Goal: Information Seeking & Learning: Compare options

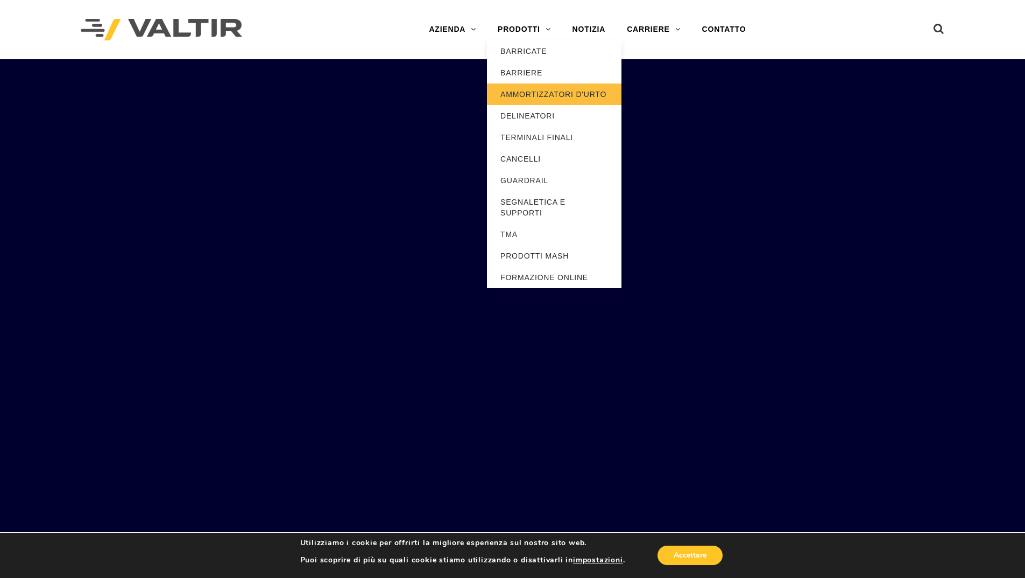
click at [540, 95] on font "AMMORTIZZATORI D'URTO" at bounding box center [554, 94] width 106 height 9
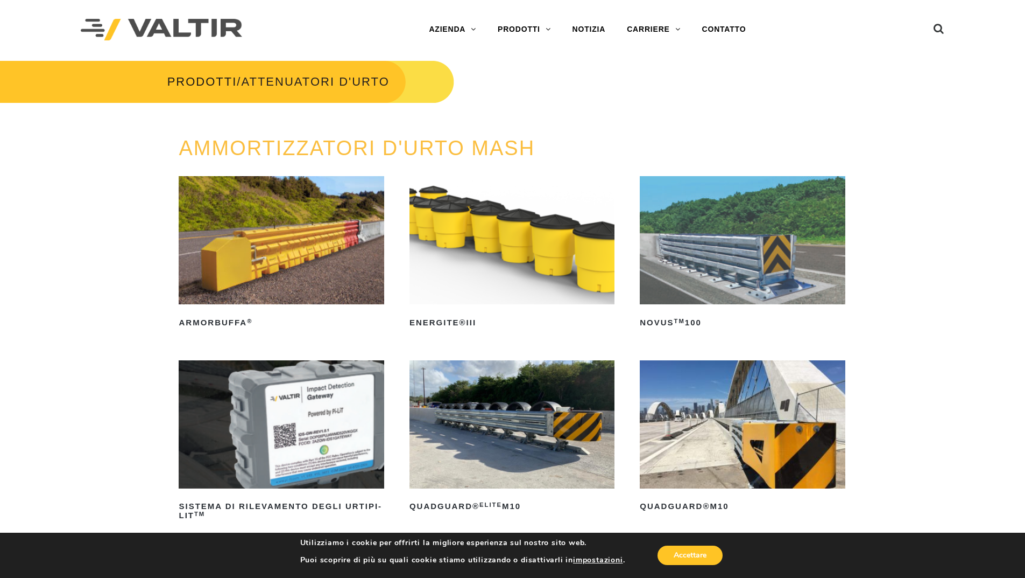
click at [294, 256] on img at bounding box center [281, 240] width 205 height 128
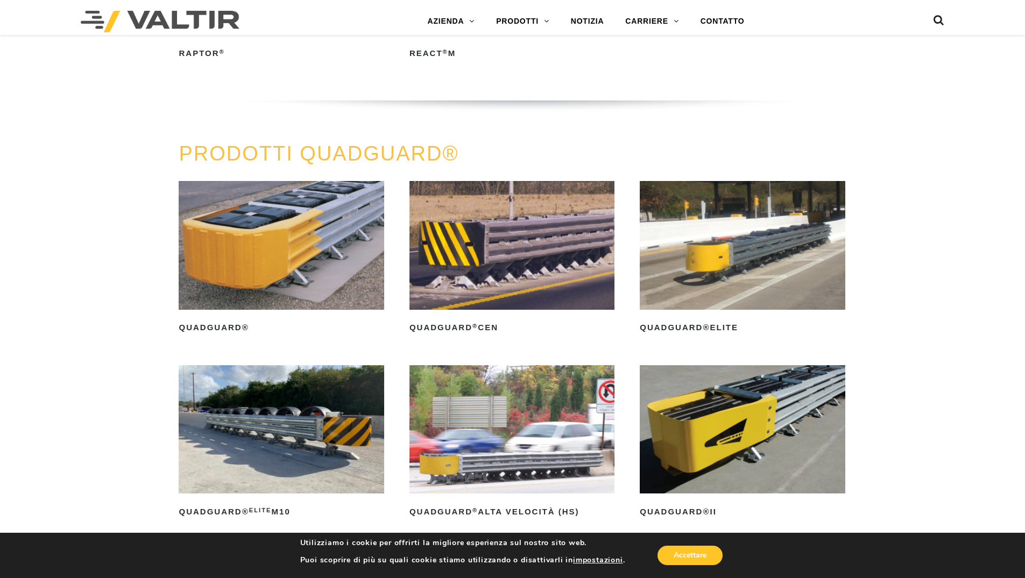
scroll to position [861, 0]
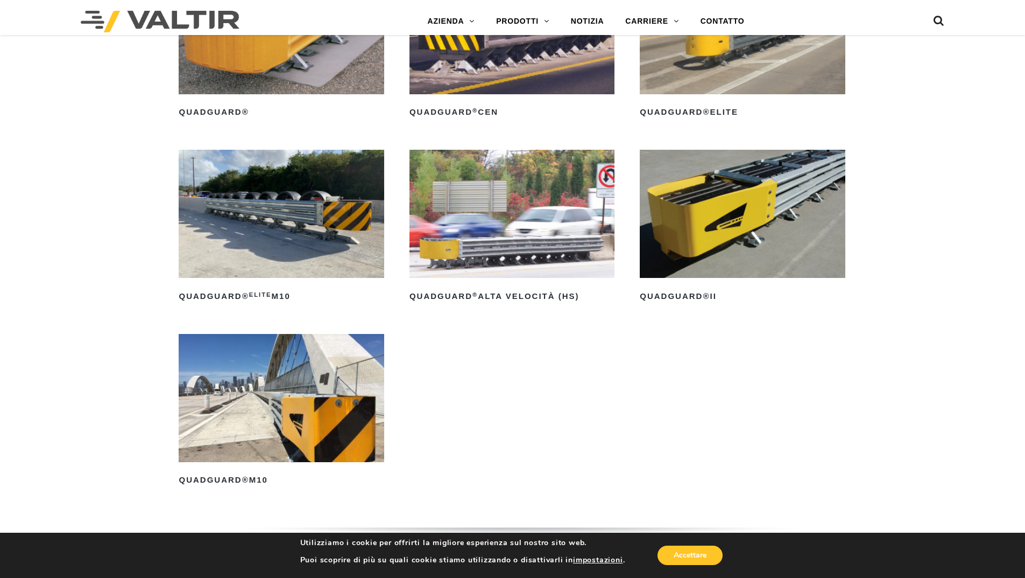
click at [317, 213] on img at bounding box center [281, 214] width 205 height 128
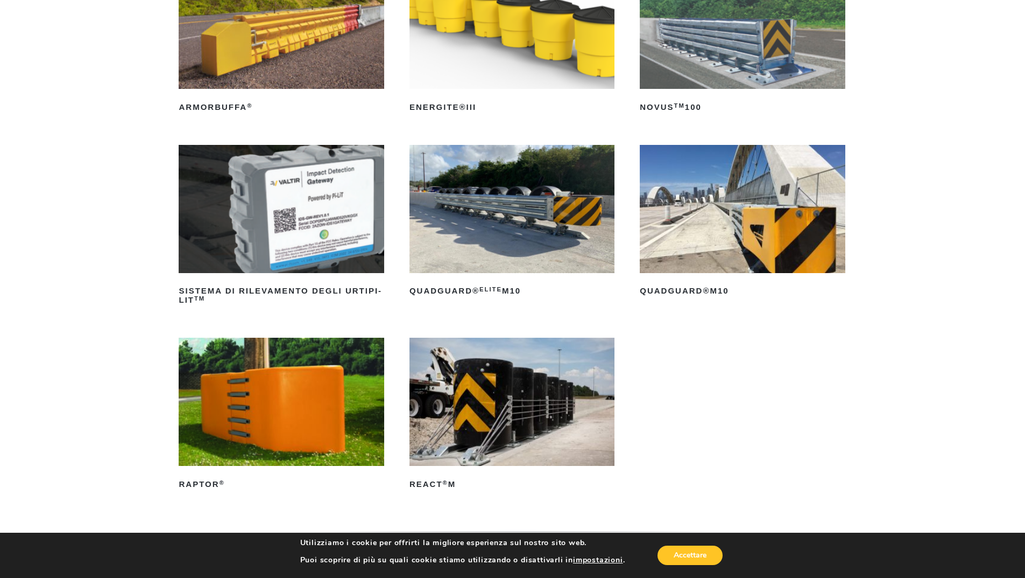
scroll to position [269, 0]
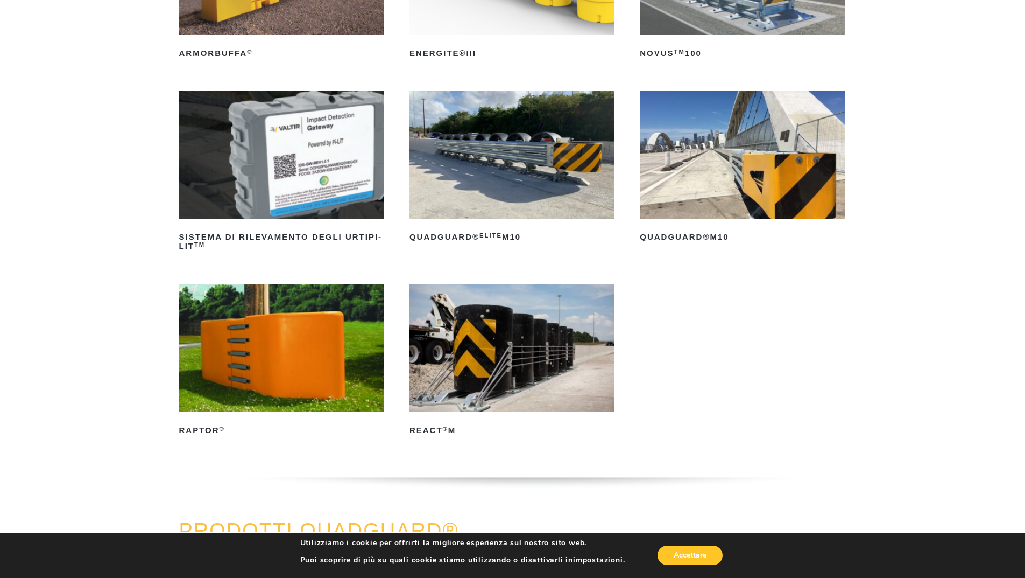
click at [720, 145] on img at bounding box center [742, 155] width 205 height 128
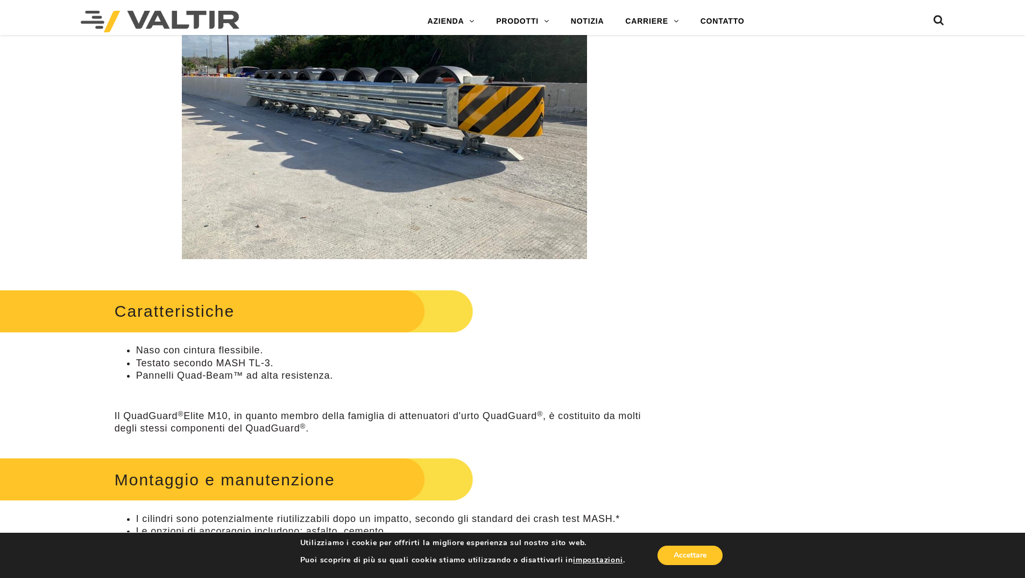
scroll to position [377, 0]
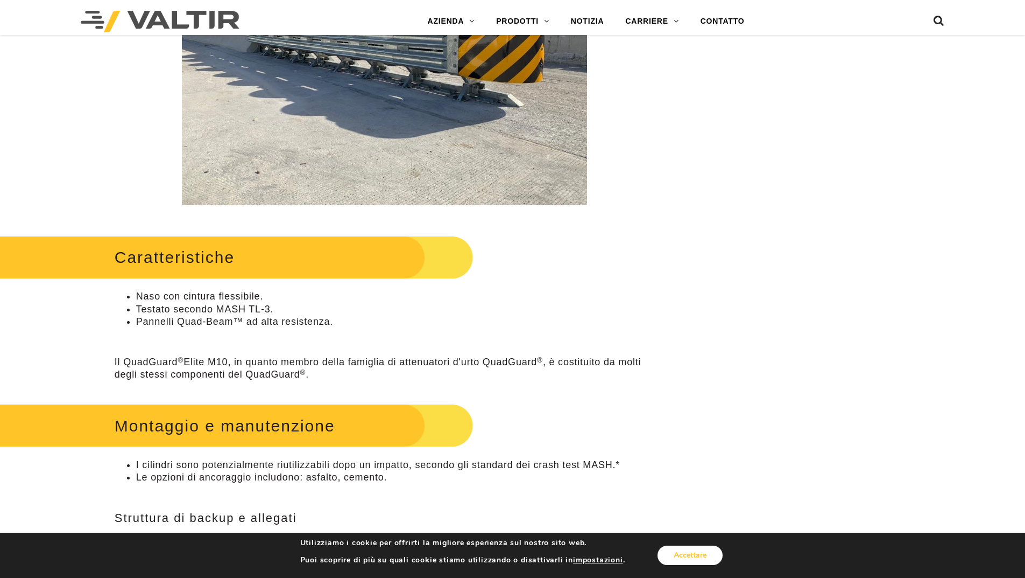
click at [683, 557] on font "Accettare" at bounding box center [690, 555] width 33 height 10
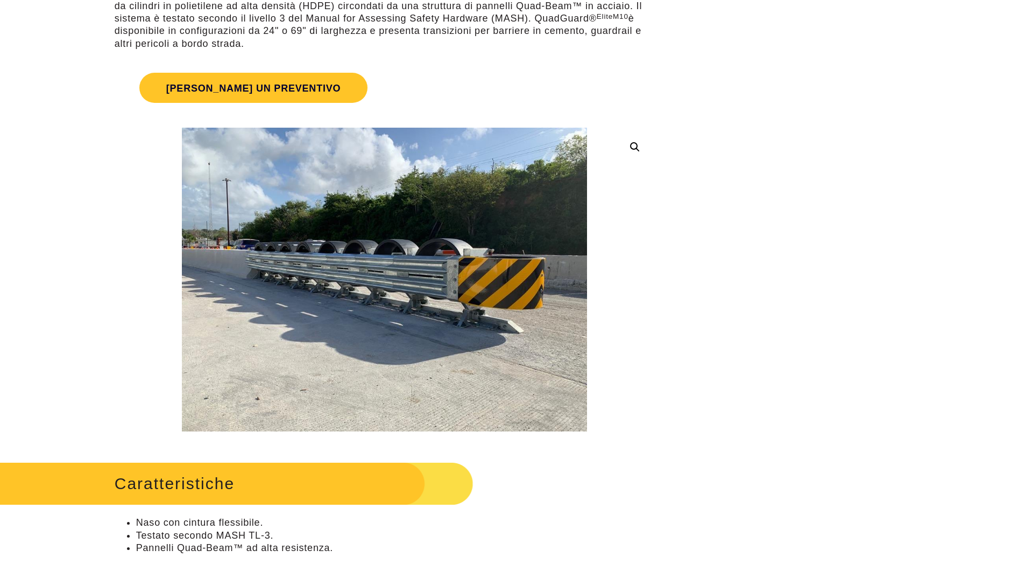
scroll to position [0, 0]
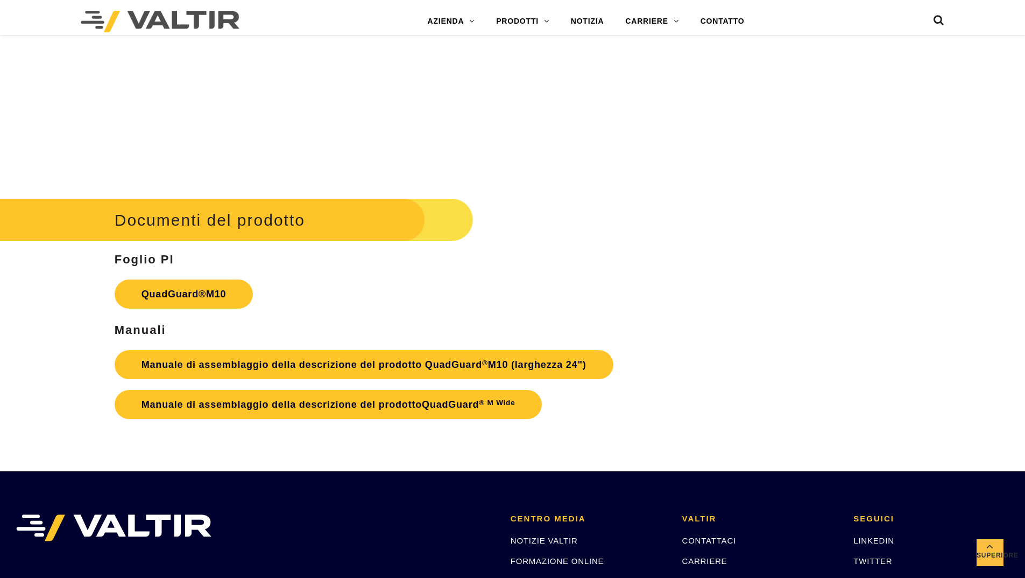
scroll to position [3929, 0]
